Goal: Task Accomplishment & Management: Manage account settings

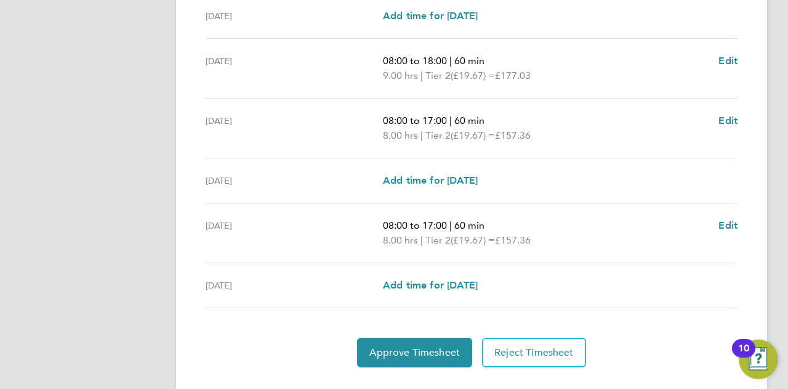
scroll to position [445, 0]
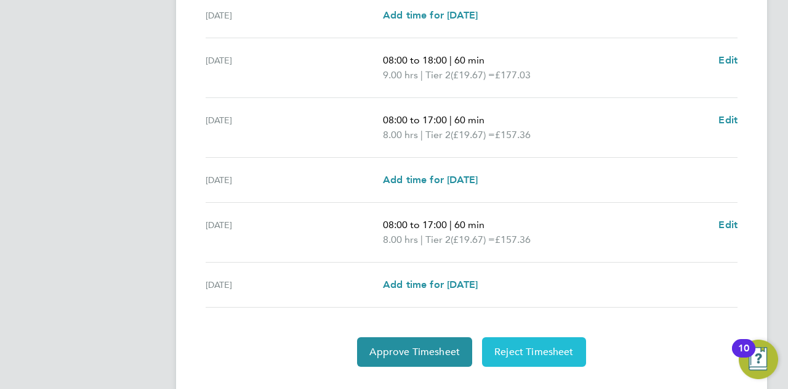
click at [512, 354] on span "Reject Timesheet" at bounding box center [534, 352] width 79 height 12
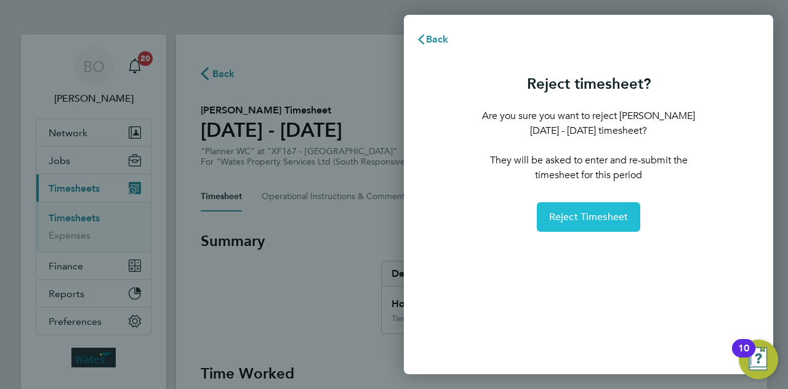
click at [585, 220] on span "Reject Timesheet" at bounding box center [588, 217] width 79 height 12
click at [572, 209] on button "Reject Timesheet" at bounding box center [589, 217] width 104 height 30
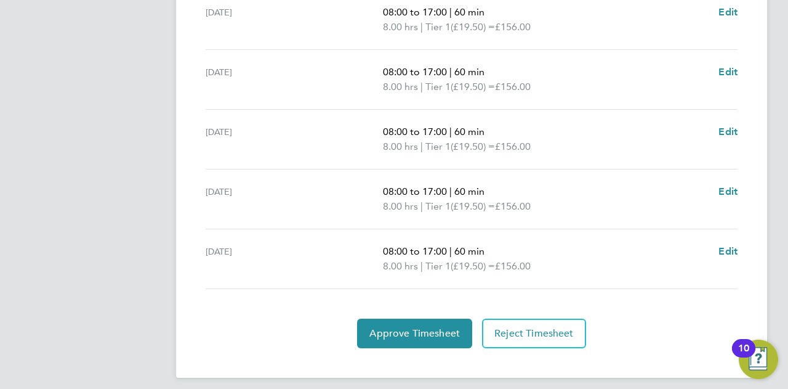
scroll to position [499, 0]
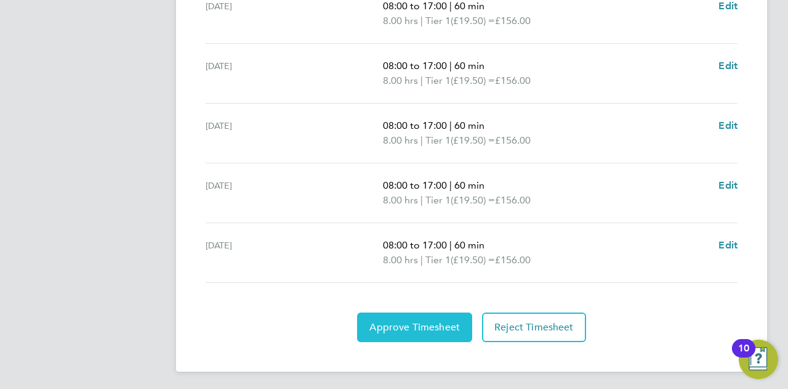
click at [450, 326] on span "Approve Timesheet" at bounding box center [415, 327] width 91 height 12
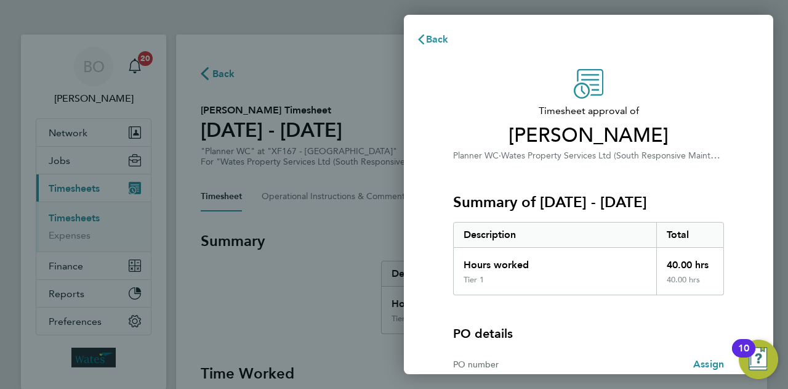
click at [586, 204] on h3 "Summary of [DATE] - [DATE]" at bounding box center [588, 202] width 271 height 20
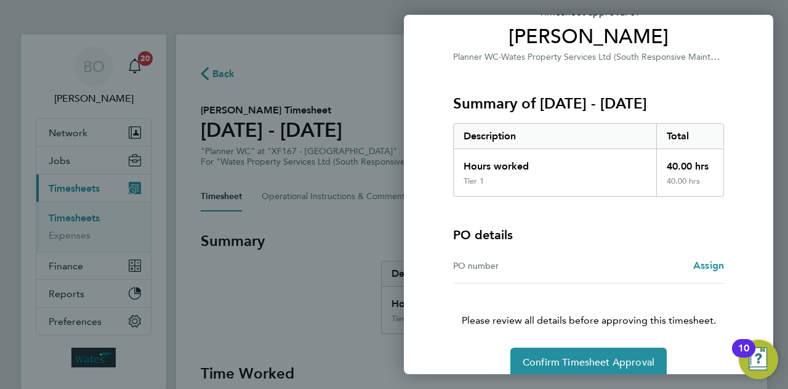
scroll to position [115, 0]
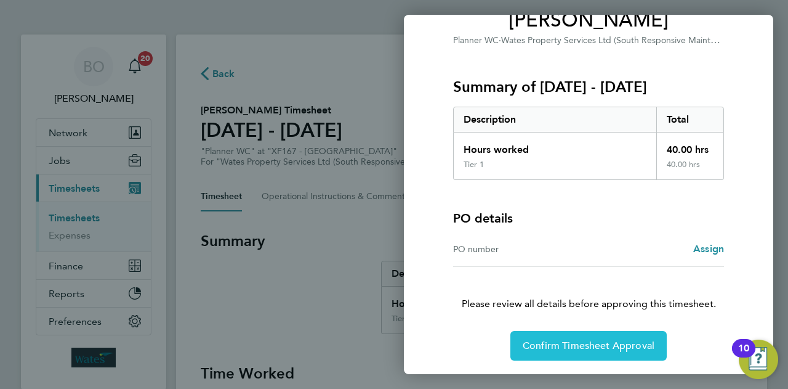
click at [581, 337] on button "Confirm Timesheet Approval" at bounding box center [589, 346] width 156 height 30
